Goal: Information Seeking & Learning: Learn about a topic

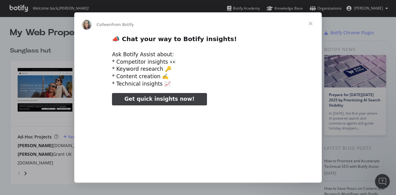
click at [312, 23] on span "Close" at bounding box center [311, 23] width 22 height 22
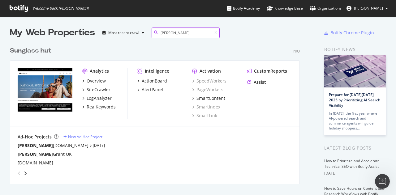
click at [180, 34] on input "[PERSON_NAME]" at bounding box center [186, 33] width 68 height 11
type input "[PERSON_NAME]"
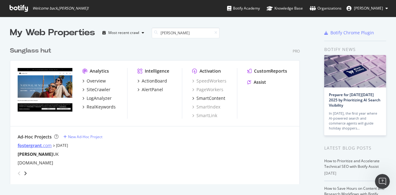
click at [45, 145] on div "fostergrant .com" at bounding box center [35, 146] width 34 height 6
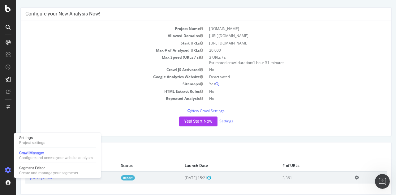
scroll to position [29, 0]
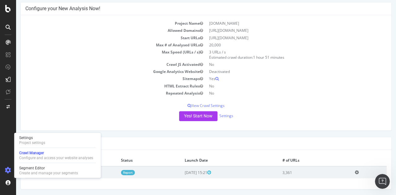
click at [294, 112] on div "Yes! Start Now Settings" at bounding box center [205, 116] width 361 height 10
click at [116, 171] on td "[DATE] report" at bounding box center [70, 172] width 91 height 12
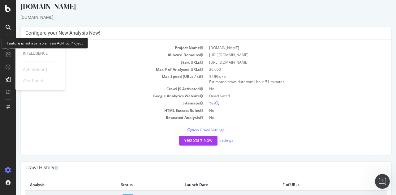
click at [8, 54] on icon at bounding box center [8, 54] width 5 height 5
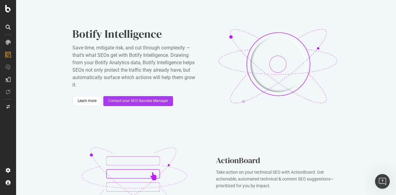
click at [8, 41] on icon at bounding box center [8, 42] width 5 height 5
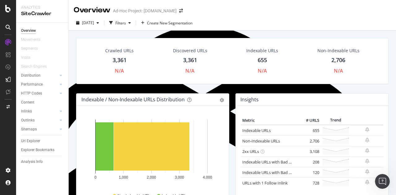
click at [26, 29] on div "Overview" at bounding box center [28, 31] width 15 height 6
click at [6, 7] on icon at bounding box center [8, 8] width 6 height 7
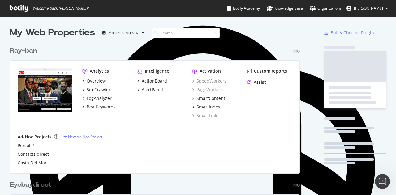
scroll to position [191, 387]
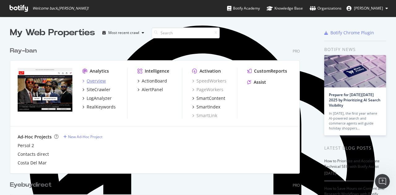
click at [98, 80] on div "Overview" at bounding box center [96, 81] width 19 height 6
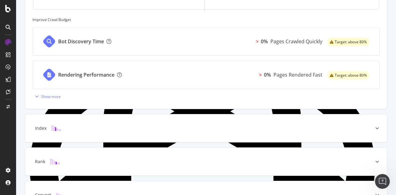
scroll to position [284, 0]
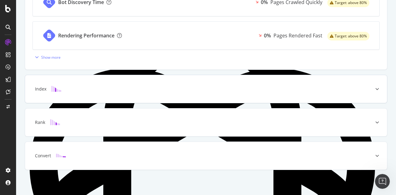
click at [374, 90] on div at bounding box center [377, 89] width 20 height 28
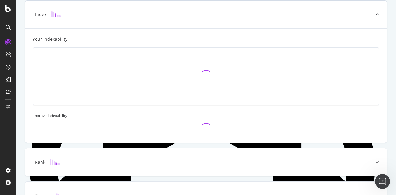
scroll to position [182, 0]
click at [375, 161] on icon at bounding box center [377, 163] width 4 height 4
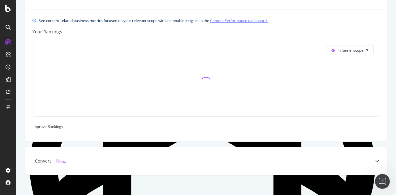
scroll to position [240, 0]
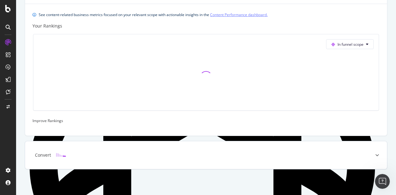
click at [375, 156] on icon at bounding box center [377, 155] width 4 height 4
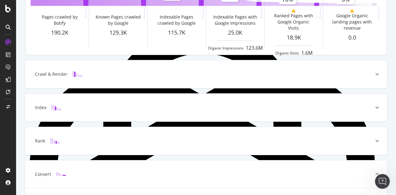
scroll to position [90, 0]
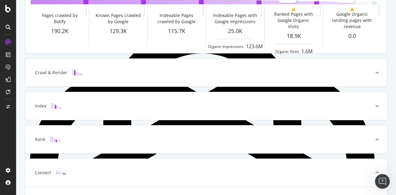
click at [377, 75] on div at bounding box center [377, 73] width 20 height 28
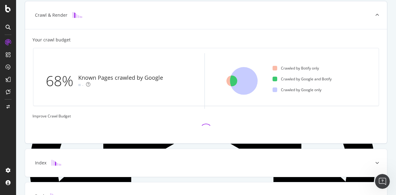
scroll to position [149, 0]
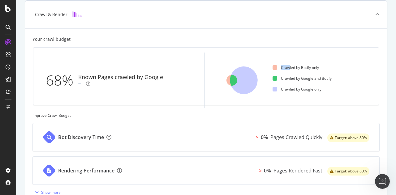
drag, startPoint x: 287, startPoint y: 67, endPoint x: 320, endPoint y: 69, distance: 32.6
type textarea "Craw"
click at [320, 69] on ul "Crawled by Botify only Crawled by Google and Botify Crawled by Google only" at bounding box center [323, 81] width 101 height 56
drag, startPoint x: 295, startPoint y: 75, endPoint x: 323, endPoint y: 78, distance: 27.7
click at [323, 78] on ul "Crawled by Botify only Crawled by Google and Botify Crawled by Google only" at bounding box center [323, 81] width 101 height 56
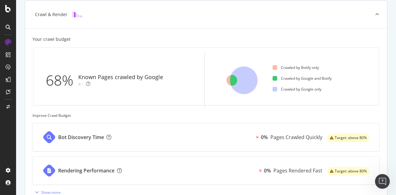
click at [326, 79] on div "Crawled by Google and Botify" at bounding box center [302, 78] width 59 height 5
drag, startPoint x: 283, startPoint y: 89, endPoint x: 311, endPoint y: 88, distance: 27.3
click at [311, 88] on div "Crawled by Google only" at bounding box center [297, 89] width 49 height 5
click at [316, 88] on div "Crawled by Google only" at bounding box center [297, 89] width 49 height 5
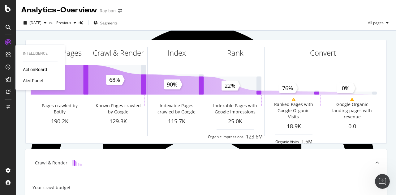
click at [9, 55] on icon at bounding box center [8, 54] width 5 height 5
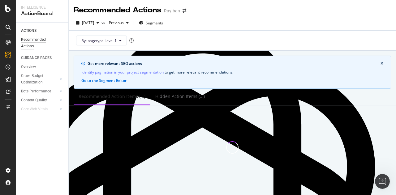
click at [173, 9] on div "Ray-ban" at bounding box center [172, 11] width 16 height 6
click at [12, 11] on div at bounding box center [8, 8] width 15 height 7
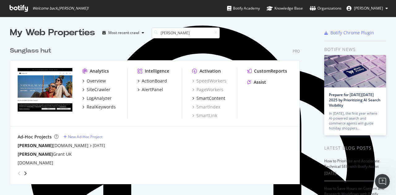
scroll to position [140, 290]
type input "[PERSON_NAME]"
click at [94, 81] on div "Overview" at bounding box center [96, 81] width 19 height 6
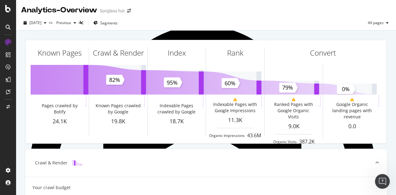
click at [7, 27] on icon at bounding box center [8, 27] width 5 height 5
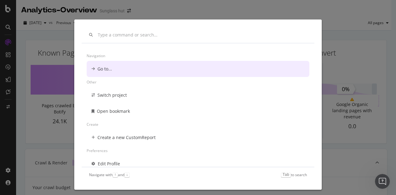
click at [133, 10] on div "Navigation Go to... Other Switch project Open bookmark Create Create a new Cust…" at bounding box center [198, 97] width 396 height 195
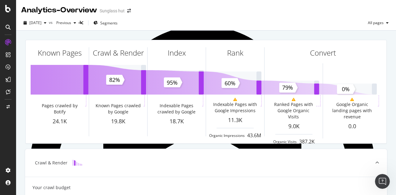
click at [125, 11] on div "Sunglass hut" at bounding box center [112, 11] width 25 height 6
click at [131, 11] on icon "arrow-right-arrow-left" at bounding box center [129, 11] width 4 height 4
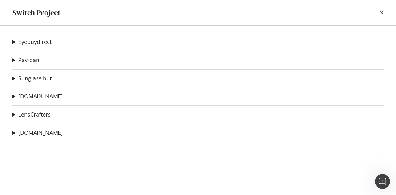
click at [16, 41] on summary "Eyebuydirect" at bounding box center [31, 42] width 39 height 8
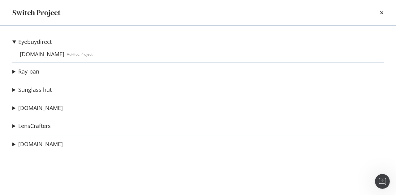
click at [16, 71] on summary "Ray-ban" at bounding box center [25, 72] width 27 height 8
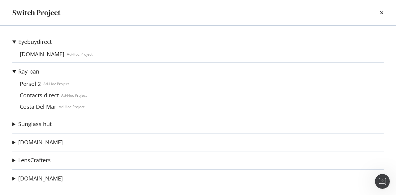
click at [14, 124] on summary "Sunglass hut" at bounding box center [31, 124] width 39 height 8
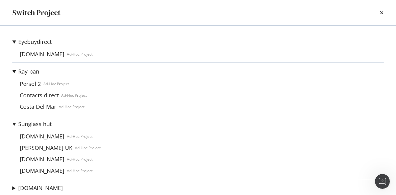
click at [32, 138] on link "[DOMAIN_NAME]" at bounding box center [42, 136] width 50 height 6
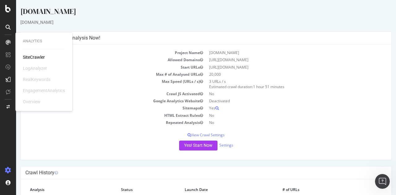
click at [9, 41] on icon at bounding box center [8, 42] width 5 height 5
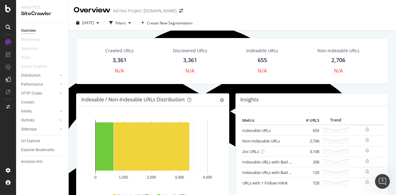
click at [337, 60] on div "2,706" at bounding box center [338, 60] width 14 height 8
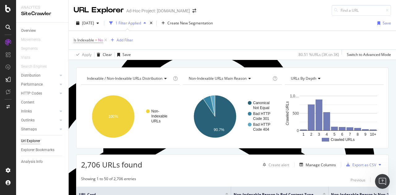
click at [180, 10] on div "Ad-Hoc Project: [DOMAIN_NAME]" at bounding box center [158, 11] width 64 height 6
click at [192, 10] on icon "arrow-right-arrow-left" at bounding box center [194, 11] width 4 height 4
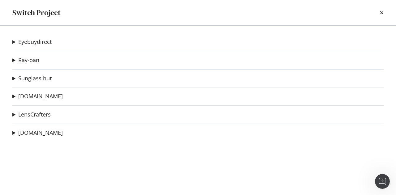
click at [14, 59] on summary "Ray-ban" at bounding box center [25, 60] width 27 height 8
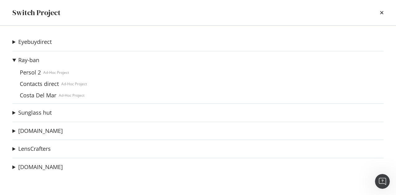
click at [13, 112] on summary "Sunglass hut" at bounding box center [31, 113] width 39 height 8
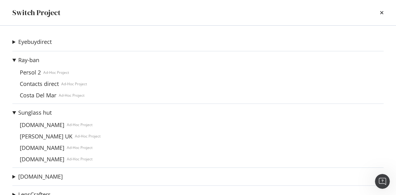
click at [14, 178] on summary "[DOMAIN_NAME]" at bounding box center [37, 177] width 50 height 8
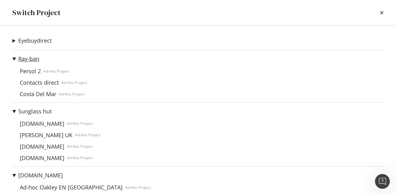
click at [26, 60] on link "Ray-ban" at bounding box center [28, 59] width 21 height 6
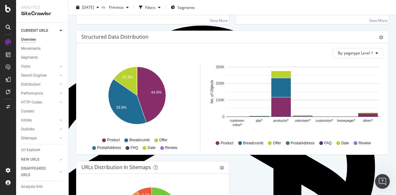
scroll to position [580, 0]
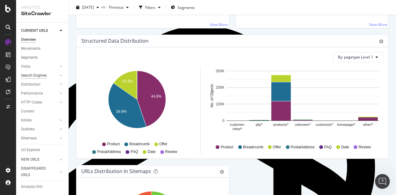
click at [33, 76] on div "Search Engines" at bounding box center [34, 75] width 26 height 6
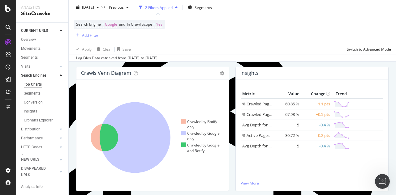
scroll to position [106, 0]
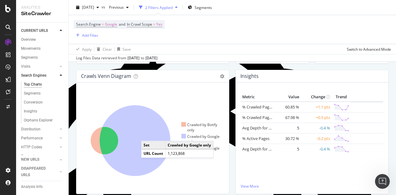
click at [147, 135] on icon at bounding box center [135, 141] width 71 height 71
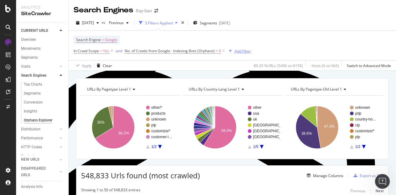
click at [236, 53] on div "Add Filter" at bounding box center [243, 51] width 16 height 5
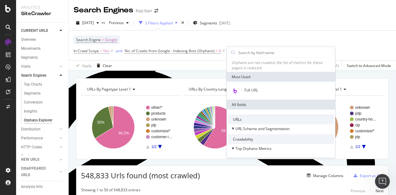
click at [236, 53] on div at bounding box center [232, 52] width 9 height 9
click at [246, 52] on input "Full Page" at bounding box center [286, 52] width 96 height 9
type input "co"
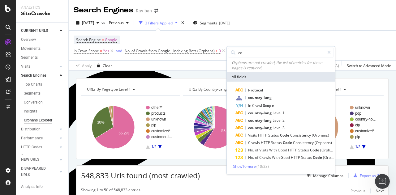
click at [267, 38] on div "Search Engine = Google In Crawl Scope = Yes and No. of Crawls from Google - Ind…" at bounding box center [232, 46] width 317 height 30
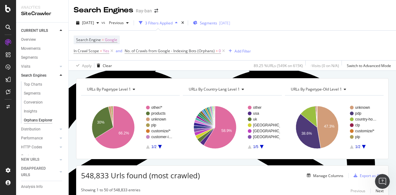
click at [217, 23] on span "Segments" at bounding box center [208, 22] width 17 height 5
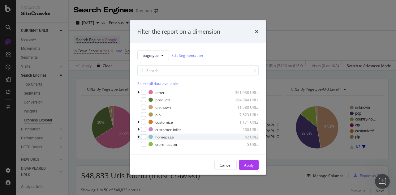
click at [139, 138] on icon "modal" at bounding box center [139, 137] width 2 height 4
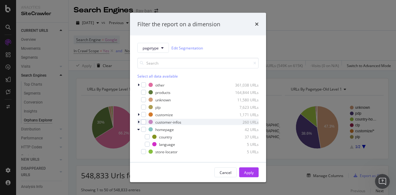
click at [138, 122] on icon "modal" at bounding box center [139, 122] width 2 height 4
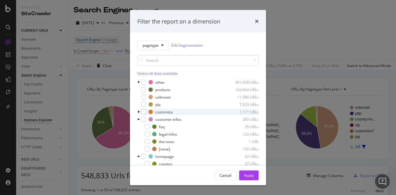
click at [139, 112] on icon "modal" at bounding box center [139, 112] width 2 height 4
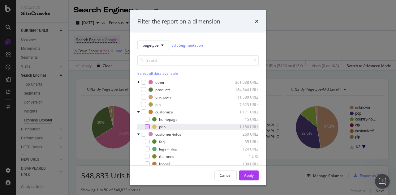
click at [149, 127] on div "modal" at bounding box center [147, 126] width 5 height 5
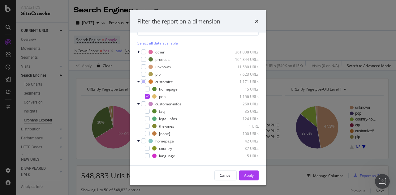
scroll to position [33, 0]
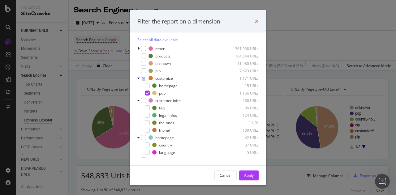
click at [258, 21] on icon "times" at bounding box center [257, 21] width 4 height 5
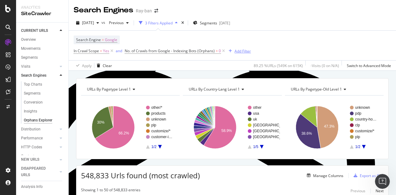
click at [241, 51] on div "Add Filter" at bounding box center [243, 51] width 16 height 5
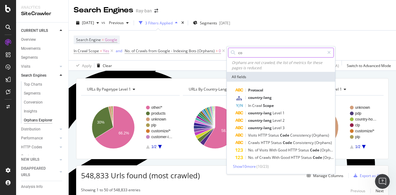
click at [251, 53] on input "co" at bounding box center [281, 52] width 87 height 9
type input "c"
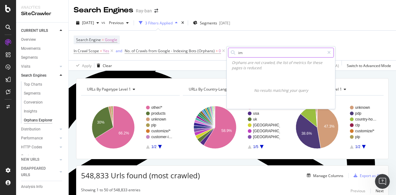
type input "i"
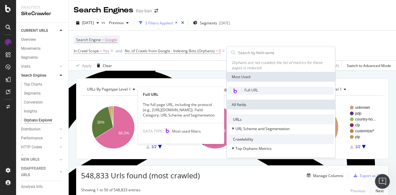
click at [255, 90] on span "Full URL" at bounding box center [251, 90] width 14 height 5
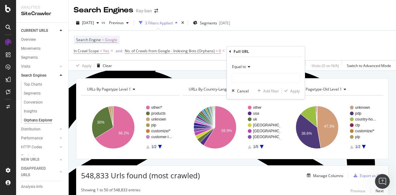
click at [248, 68] on icon at bounding box center [248, 67] width 4 height 4
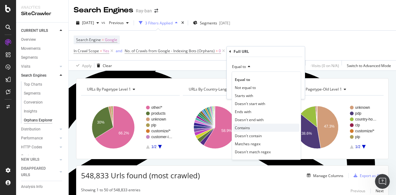
click at [246, 127] on span "Contains" at bounding box center [242, 127] width 15 height 5
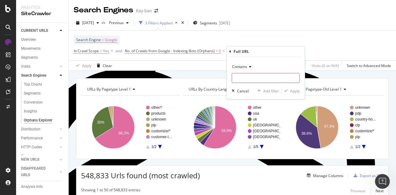
click at [260, 80] on input "Full Page" at bounding box center [265, 78] width 67 height 10
type input "images"
click at [300, 93] on div "Apply" at bounding box center [295, 91] width 10 height 5
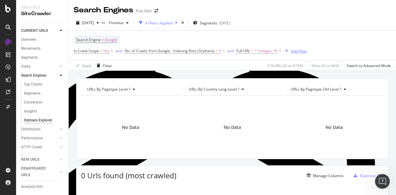
click at [299, 50] on div "Add Filter" at bounding box center [299, 51] width 16 height 5
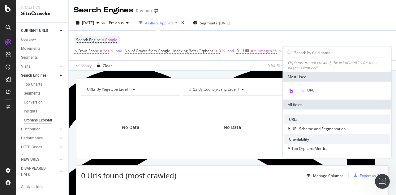
click at [299, 50] on input "Full Page" at bounding box center [342, 52] width 96 height 9
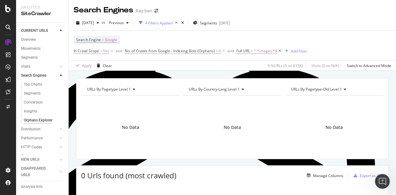
click at [280, 50] on icon at bounding box center [279, 51] width 5 height 6
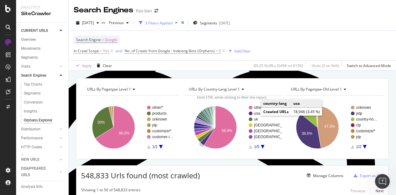
click at [254, 114] on text "usa" at bounding box center [257, 113] width 6 height 4
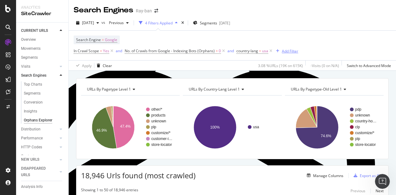
click at [293, 50] on div "Add Filter" at bounding box center [290, 51] width 16 height 5
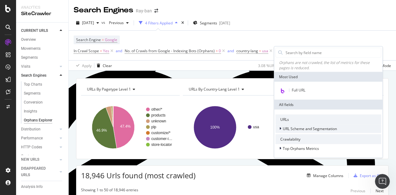
click at [292, 128] on span "URL Scheme and Segmentation" at bounding box center [310, 128] width 54 height 5
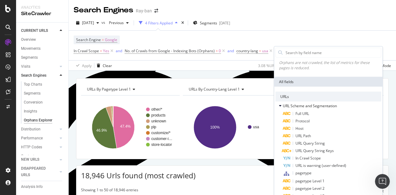
scroll to position [22, 0]
click at [298, 115] on span "Full URL" at bounding box center [303, 114] width 14 height 5
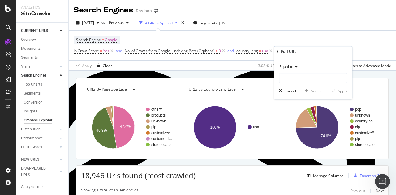
click at [295, 67] on icon at bounding box center [295, 67] width 4 height 4
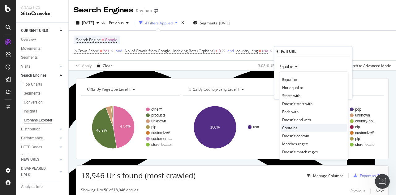
click at [290, 127] on span "Contains" at bounding box center [289, 127] width 15 height 5
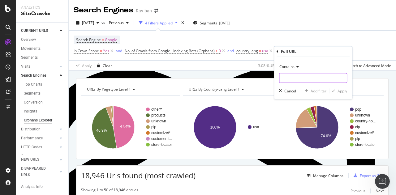
click at [295, 75] on input "Full Page" at bounding box center [312, 78] width 67 height 10
type input "image"
click at [339, 90] on div "Apply" at bounding box center [343, 91] width 10 height 5
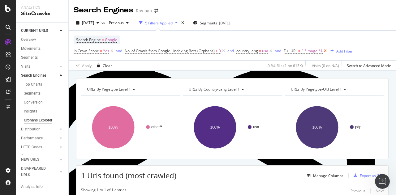
click at [326, 51] on icon at bounding box center [325, 51] width 5 height 6
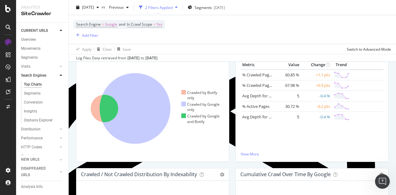
scroll to position [139, 0]
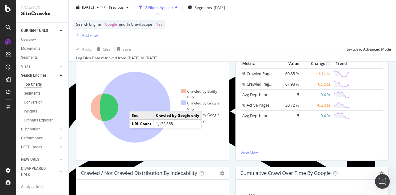
click at [136, 105] on icon at bounding box center [135, 107] width 71 height 71
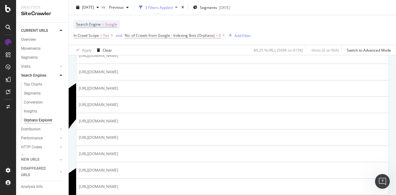
scroll to position [1158, 0]
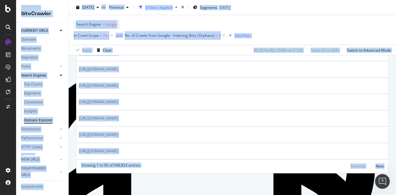
drag, startPoint x: 394, startPoint y: 155, endPoint x: 395, endPoint y: 96, distance: 58.8
click at [395, 96] on html "Analytics SiteCrawler CURRENT URLS Overview Movements Segments Visits Analysis …" at bounding box center [198, 97] width 396 height 195
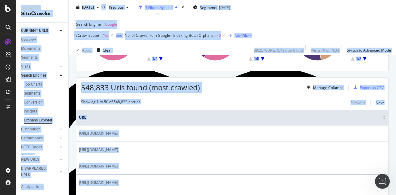
scroll to position [90, 0]
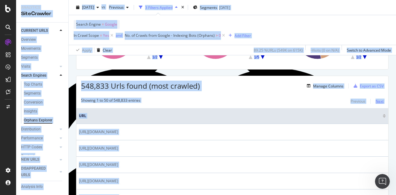
click at [376, 100] on div "Next" at bounding box center [380, 101] width 8 height 5
click at [376, 104] on button "Next" at bounding box center [380, 101] width 8 height 7
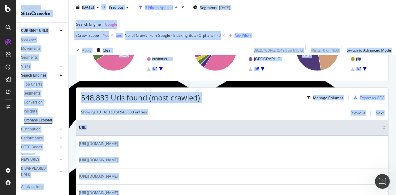
scroll to position [91, 0]
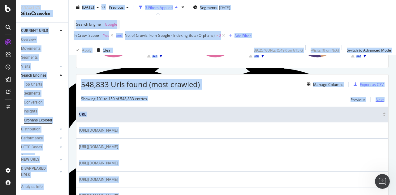
click at [376, 98] on div "Next" at bounding box center [380, 99] width 8 height 5
click at [376, 99] on div "Next" at bounding box center [380, 99] width 8 height 5
click at [376, 98] on div "Next" at bounding box center [380, 99] width 8 height 5
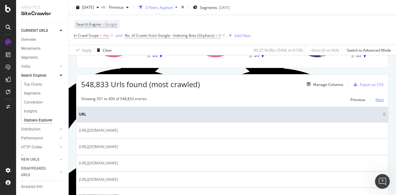
click at [376, 107] on th "URL" at bounding box center [232, 115] width 312 height 16
click at [376, 101] on div "Next" at bounding box center [380, 99] width 8 height 5
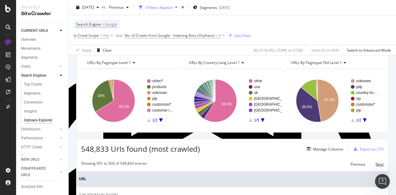
scroll to position [0, 0]
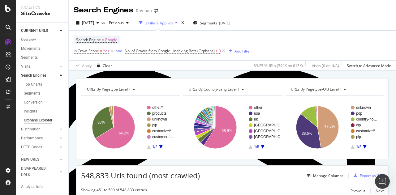
click at [248, 49] on div "Add Filter" at bounding box center [243, 51] width 16 height 5
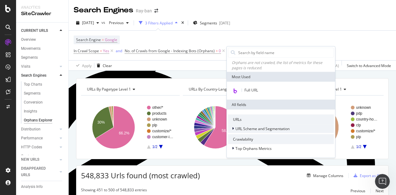
click at [262, 129] on span "URL Scheme and Segmentation" at bounding box center [262, 128] width 54 height 5
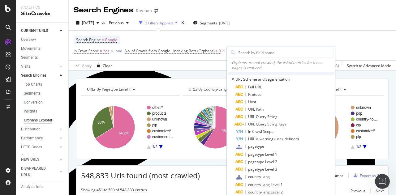
scroll to position [55, 0]
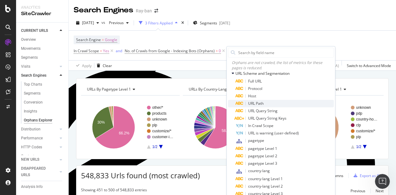
click at [257, 100] on div "URL Path" at bounding box center [284, 103] width 98 height 7
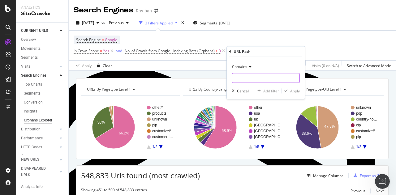
click at [253, 76] on input "Full Page" at bounding box center [265, 78] width 67 height 10
type input "image"
click at [293, 92] on div "Apply" at bounding box center [295, 91] width 10 height 5
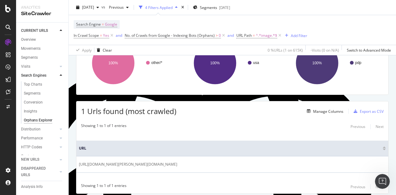
scroll to position [84, 0]
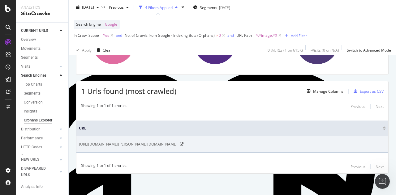
drag, startPoint x: 257, startPoint y: 145, endPoint x: 266, endPoint y: 145, distance: 9.6
click at [177, 145] on span "[URL][DOMAIN_NAME][PERSON_NAME][DOMAIN_NAME]" at bounding box center [128, 144] width 98 height 6
drag, startPoint x: 217, startPoint y: 144, endPoint x: 228, endPoint y: 144, distance: 10.8
click at [177, 144] on span "[URL][DOMAIN_NAME][PERSON_NAME][DOMAIN_NAME]" at bounding box center [128, 144] width 98 height 6
copy span "assets"
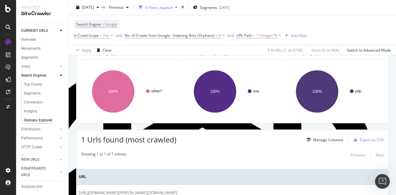
scroll to position [0, 0]
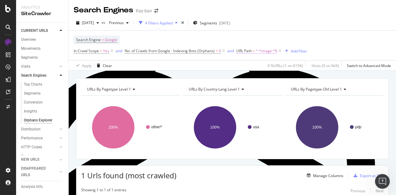
click at [271, 50] on span "^.*image.*$" at bounding box center [266, 51] width 21 height 9
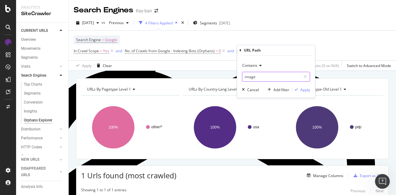
paste input "assets"
type input "assets"
click at [304, 89] on div "Apply" at bounding box center [305, 89] width 10 height 5
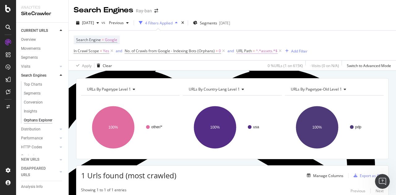
click at [265, 50] on span "^.*assets.*$" at bounding box center [267, 51] width 22 height 9
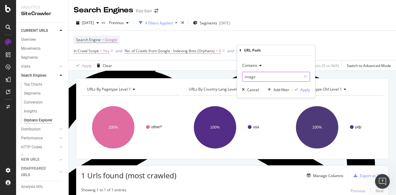
type input "images"
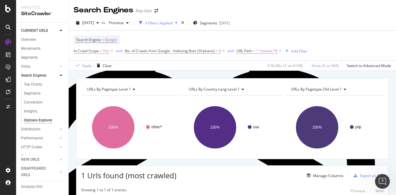
click at [297, 33] on div "Search Engine = Google In Crawl Scope = Yes and No. of Crawls from Google - Ind…" at bounding box center [232, 46] width 317 height 30
click at [140, 11] on div "Ray-ban" at bounding box center [144, 11] width 16 height 6
click at [155, 11] on icon "arrow-right-arrow-left" at bounding box center [156, 11] width 4 height 4
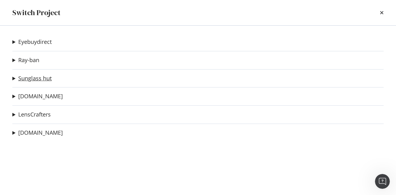
click at [36, 78] on link "Sunglass hut" at bounding box center [34, 78] width 33 height 6
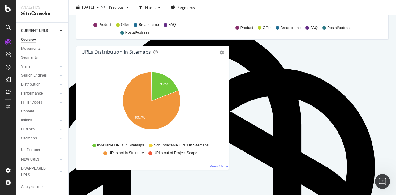
scroll to position [698, 0]
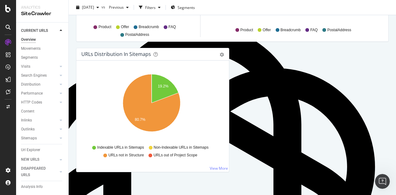
drag, startPoint x: 303, startPoint y: 4, endPoint x: 240, endPoint y: 2, distance: 62.9
click at [240, 2] on div "[DATE] vs Previous Filters Segments" at bounding box center [232, 7] width 327 height 15
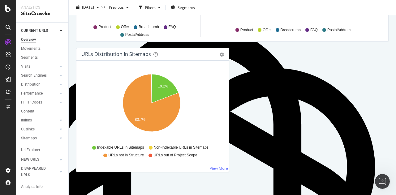
click at [243, 6] on div "[DATE] vs Previous Filters Segments" at bounding box center [232, 8] width 327 height 12
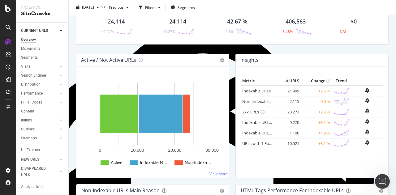
scroll to position [0, 0]
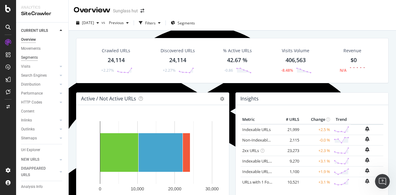
click at [27, 56] on div "Segments" at bounding box center [29, 57] width 17 height 6
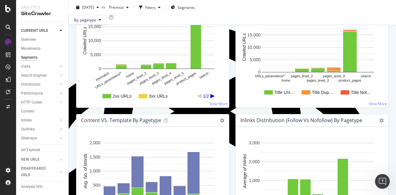
scroll to position [358, 0]
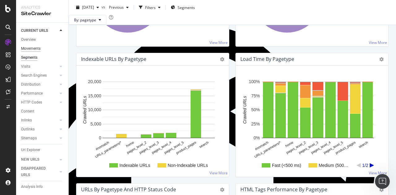
click at [28, 49] on div "Movements" at bounding box center [30, 48] width 19 height 6
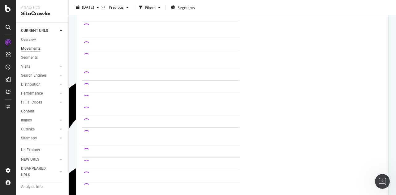
scroll to position [338, 0]
click at [27, 37] on div "Overview" at bounding box center [28, 40] width 15 height 6
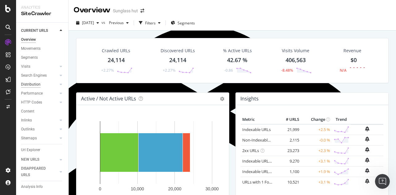
click at [33, 85] on div "Distribution" at bounding box center [30, 84] width 19 height 6
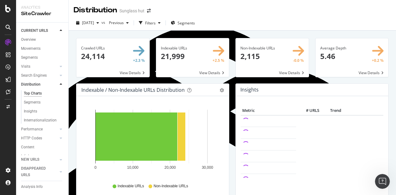
click at [21, 39] on div "CURRENT URLS Overview Movements Segments Visits Analysis Orphan URLs Search Eng…" at bounding box center [42, 109] width 52 height 173
click at [28, 39] on div "Overview" at bounding box center [28, 40] width 15 height 6
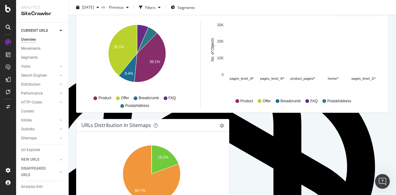
scroll to position [628, 0]
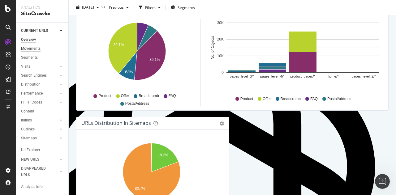
click at [30, 50] on div "Movements" at bounding box center [30, 48] width 19 height 6
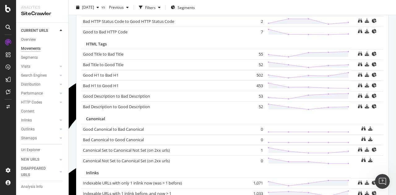
scroll to position [460, 0]
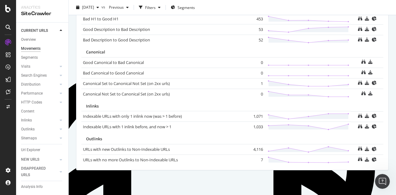
click at [390, 145] on div "Movements Sunglass hut [DATE] vs Previous Filters Segments URLs Distribution Ve…" at bounding box center [232, 97] width 327 height 195
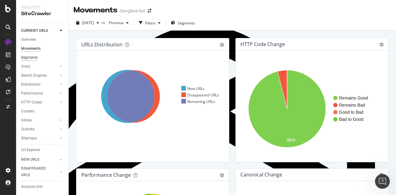
click at [29, 58] on div "Segments" at bounding box center [29, 57] width 17 height 6
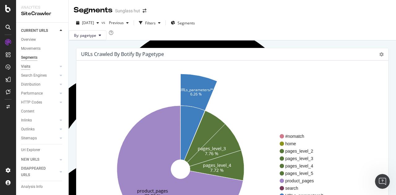
click at [28, 68] on div "Visits" at bounding box center [25, 66] width 9 height 6
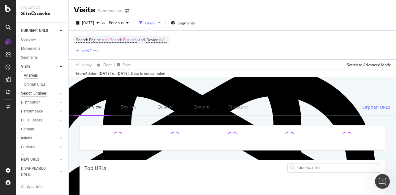
click at [33, 94] on div "Search Engines" at bounding box center [34, 93] width 26 height 6
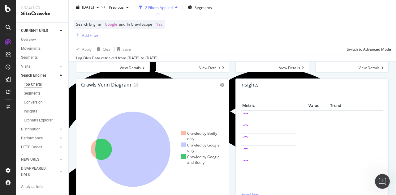
scroll to position [114, 0]
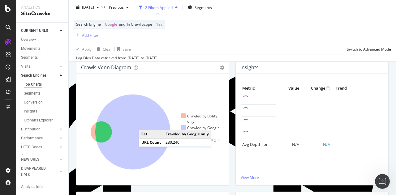
click at [145, 123] on icon at bounding box center [132, 132] width 75 height 75
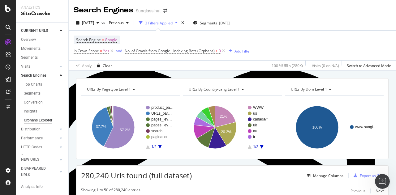
click at [240, 51] on div "Add Filter" at bounding box center [243, 51] width 16 height 5
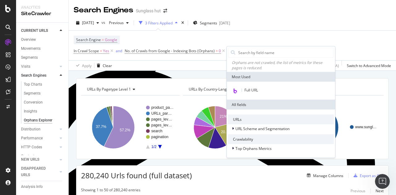
click at [269, 28] on div "[DATE] vs Previous 3 Filters Applied Segments [DATE]" at bounding box center [232, 24] width 327 height 12
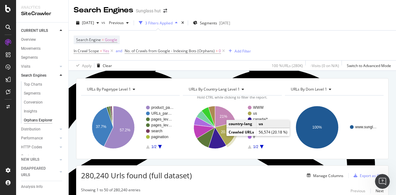
click at [223, 133] on text "20.2%" at bounding box center [226, 132] width 11 height 4
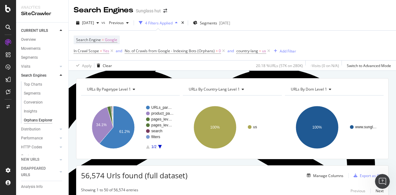
click at [159, 146] on icon "A chart." at bounding box center [160, 147] width 4 height 4
click at [148, 147] on icon "A chart." at bounding box center [148, 147] width 4 height 4
click at [290, 51] on div "Add Filter" at bounding box center [288, 51] width 16 height 5
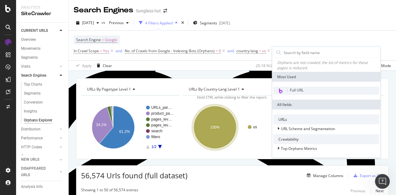
click at [301, 89] on span "Full URL" at bounding box center [297, 90] width 14 height 5
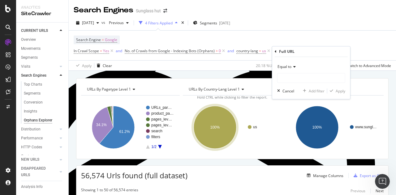
click at [292, 68] on icon at bounding box center [294, 67] width 4 height 4
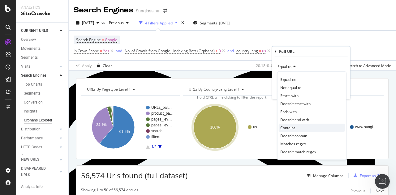
click at [292, 130] on span "Contains" at bounding box center [287, 127] width 15 height 5
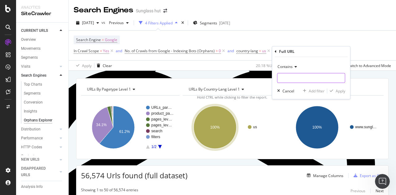
click at [290, 76] on input "Full Page" at bounding box center [311, 78] width 67 height 10
click at [290, 80] on input "Full Page" at bounding box center [311, 78] width 67 height 10
type input "assets2"
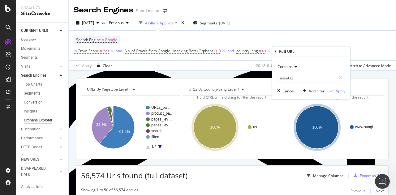
click at [339, 93] on div "Apply" at bounding box center [341, 91] width 10 height 5
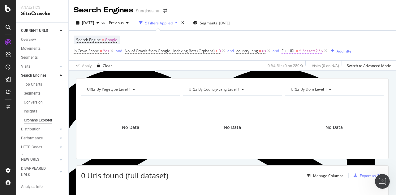
click at [315, 51] on span "^.*assets2.*$" at bounding box center [311, 51] width 24 height 9
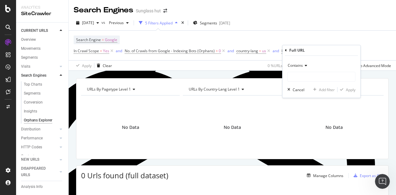
click at [296, 27] on div "[DATE] vs Previous 5 Filters Applied Segments [DATE]" at bounding box center [232, 24] width 327 height 12
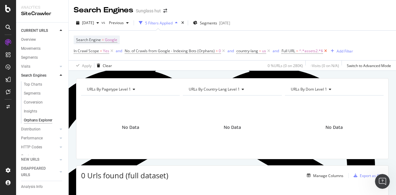
click at [326, 52] on icon at bounding box center [325, 51] width 5 height 6
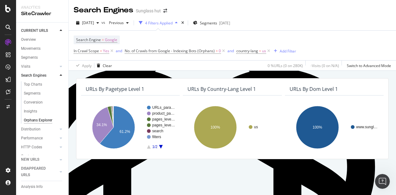
click at [327, 50] on div "Search Engine = Google In Crawl Scope = Yes and No. of Crawls from Google - Ind…" at bounding box center [232, 46] width 317 height 30
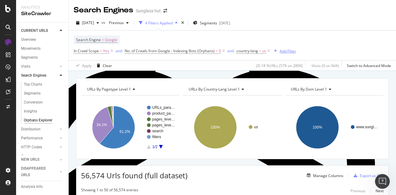
click at [290, 53] on div "Add Filter" at bounding box center [288, 51] width 16 height 5
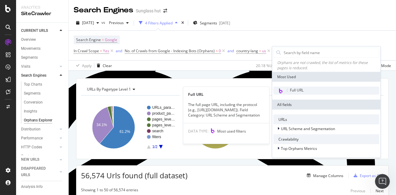
click at [300, 91] on span "Full URL" at bounding box center [297, 90] width 14 height 5
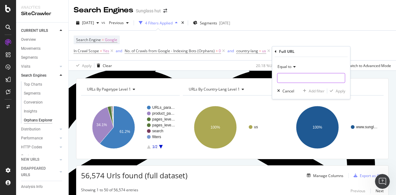
click at [285, 77] on input "Full Page" at bounding box center [311, 78] width 67 height 10
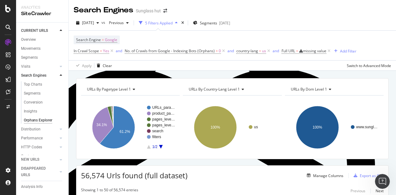
click at [318, 54] on span "Full URL = missing value" at bounding box center [307, 51] width 50 height 9
click at [315, 52] on div "missing value" at bounding box center [315, 50] width 24 height 5
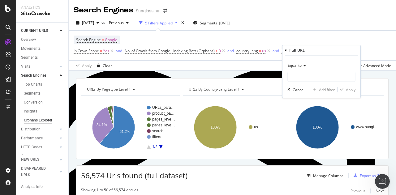
click at [302, 64] on icon at bounding box center [304, 66] width 4 height 4
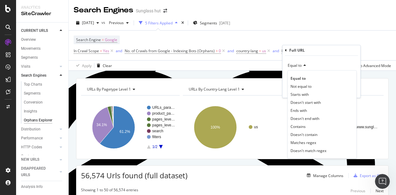
click at [324, 65] on div "Equal to" at bounding box center [321, 66] width 68 height 10
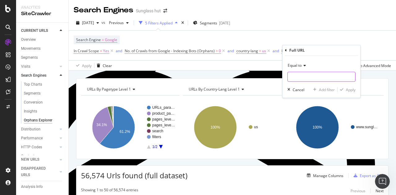
click at [305, 76] on input "Full Page" at bounding box center [321, 77] width 67 height 10
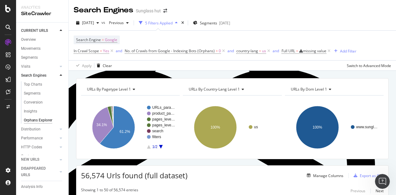
scroll to position [4, 0]
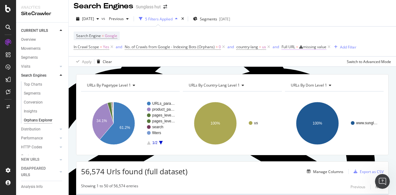
click at [323, 47] on div "missing value" at bounding box center [315, 46] width 24 height 5
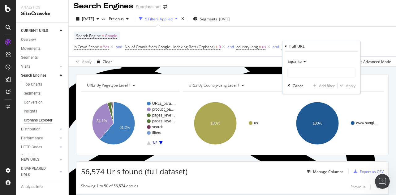
click at [303, 61] on icon at bounding box center [304, 62] width 4 height 4
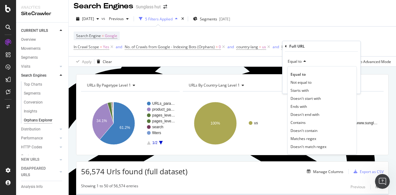
click at [317, 62] on div "Equal to" at bounding box center [321, 62] width 68 height 10
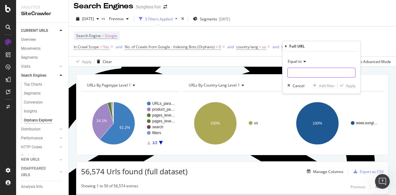
click at [307, 76] on input "Full Page" at bounding box center [321, 73] width 67 height 10
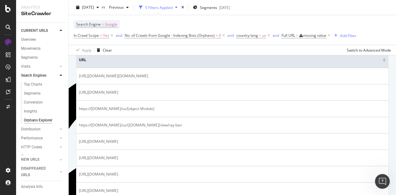
scroll to position [0, 0]
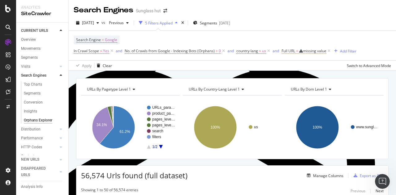
click at [321, 50] on div "missing value" at bounding box center [315, 50] width 24 height 5
click at [306, 35] on div "Search Engine = Google In Crawl Scope = Yes and No. of Crawls from Google - Ind…" at bounding box center [232, 46] width 317 height 30
click at [330, 50] on icon at bounding box center [328, 51] width 5 height 6
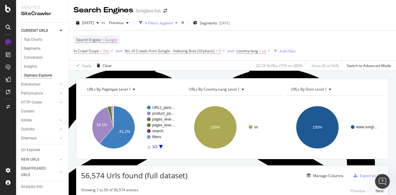
scroll to position [63, 0]
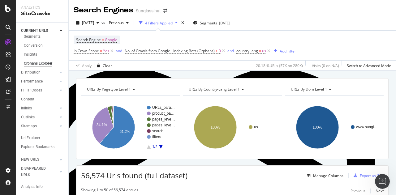
click at [287, 50] on div "Add Filter" at bounding box center [288, 51] width 16 height 5
click at [288, 37] on div "Search Engine = Google In Crawl Scope = Yes and No. of Crawls from Google - Ind…" at bounding box center [185, 46] width 222 height 20
click at [283, 55] on div "In Crawl Scope = Yes and No. of Crawls from Google - Indexing Bots (Orphans) > …" at bounding box center [185, 51] width 222 height 9
click at [282, 50] on div "Add Filter" at bounding box center [288, 51] width 16 height 5
click at [217, 23] on span "Segments" at bounding box center [208, 22] width 17 height 5
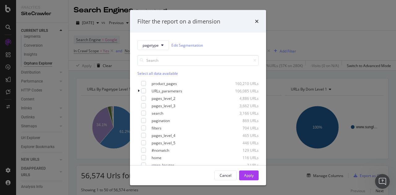
scroll to position [10, 0]
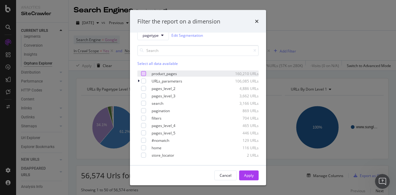
click at [143, 71] on div "modal" at bounding box center [143, 73] width 5 height 5
click at [247, 173] on div "Apply" at bounding box center [249, 175] width 10 height 5
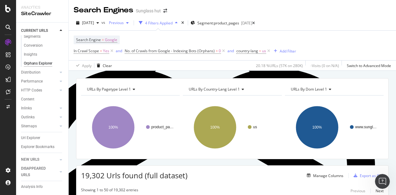
click at [124, 23] on span "Previous" at bounding box center [114, 22] width 17 height 5
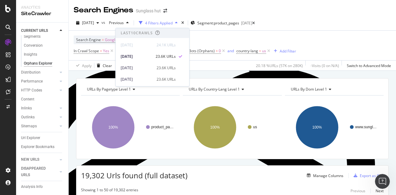
scroll to position [307, 0]
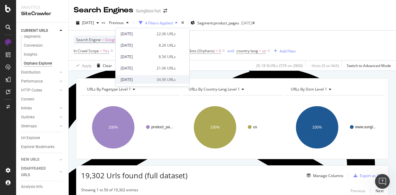
click at [160, 78] on div "34.5K URLs" at bounding box center [166, 80] width 19 height 6
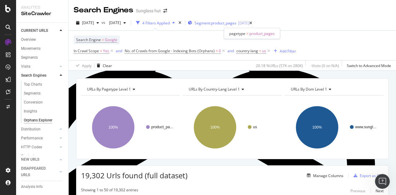
click at [236, 23] on span "Segment: product_pages" at bounding box center [216, 22] width 42 height 5
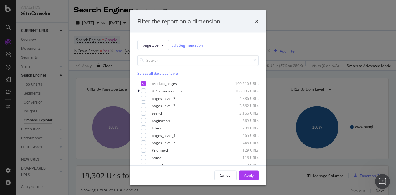
click at [302, 32] on div "Filter the report on a dimension pagetype Edit Segmentation Select all data ava…" at bounding box center [198, 97] width 396 height 195
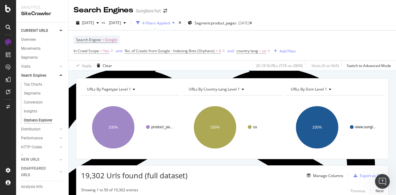
click at [10, 29] on icon at bounding box center [8, 27] width 5 height 5
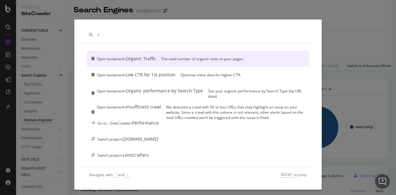
type input "f"
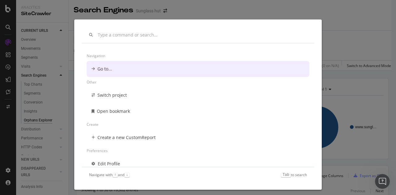
click at [153, 13] on div "Navigation Go to... Other Switch project Open bookmark Create Create a new Cust…" at bounding box center [198, 97] width 396 height 195
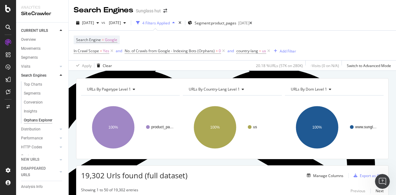
click at [150, 11] on div "Sunglass hut" at bounding box center [148, 11] width 25 height 6
click at [168, 10] on span at bounding box center [165, 11] width 9 height 4
click at [164, 11] on icon "arrow-right-arrow-left" at bounding box center [165, 11] width 4 height 4
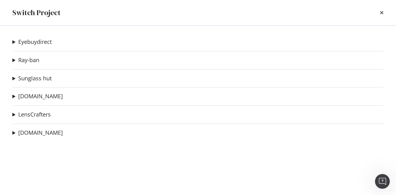
click at [19, 48] on div "Eyebuydirect [DOMAIN_NAME] Ad-Hoc Project Ray-ban Persol 2 Ad-Hoc Project Conta…" at bounding box center [198, 111] width 396 height 170
click at [11, 41] on div "Eyebuydirect [DOMAIN_NAME] Ad-Hoc Project Ray-ban Persol 2 Ad-Hoc Project Conta…" at bounding box center [198, 111] width 396 height 170
click at [13, 38] on summary "Eyebuydirect" at bounding box center [31, 42] width 39 height 8
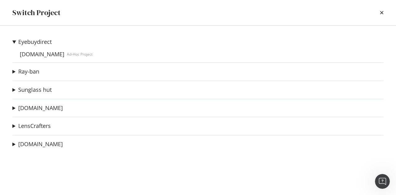
click at [12, 69] on summary "Ray-ban" at bounding box center [25, 72] width 27 height 8
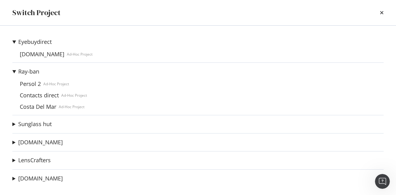
click at [14, 125] on summary "Sunglass hut" at bounding box center [31, 124] width 39 height 8
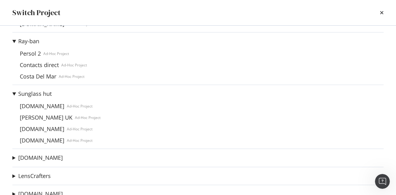
scroll to position [46, 0]
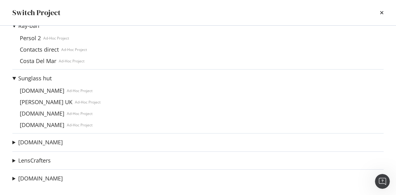
click at [15, 143] on summary "[DOMAIN_NAME]" at bounding box center [37, 143] width 50 height 8
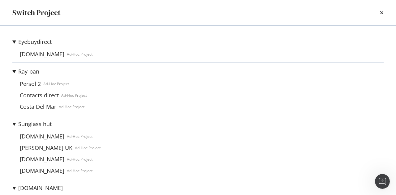
scroll to position [69, 0]
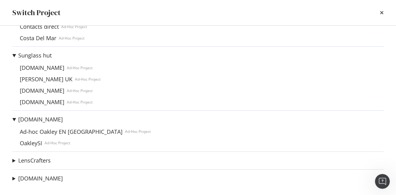
click at [14, 178] on summary "[DOMAIN_NAME]" at bounding box center [37, 179] width 50 height 8
click at [15, 159] on summary "LensCrafters" at bounding box center [31, 161] width 38 height 8
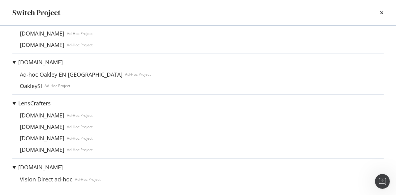
scroll to position [0, 0]
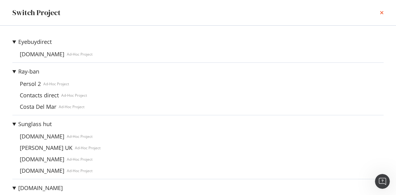
click at [383, 12] on icon "times" at bounding box center [382, 12] width 4 height 5
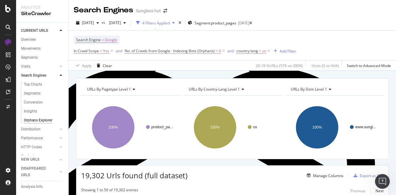
click at [146, 10] on div "Sunglass hut" at bounding box center [148, 11] width 25 height 6
click at [151, 14] on div "Sunglass hut" at bounding box center [148, 11] width 25 height 6
click at [165, 12] on icon "arrow-right-arrow-left" at bounding box center [165, 11] width 4 height 4
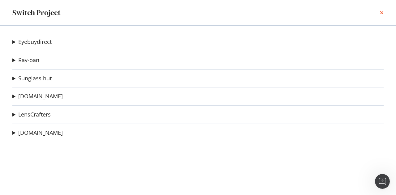
click at [380, 11] on icon "times" at bounding box center [382, 12] width 4 height 5
